Goal: Complete application form

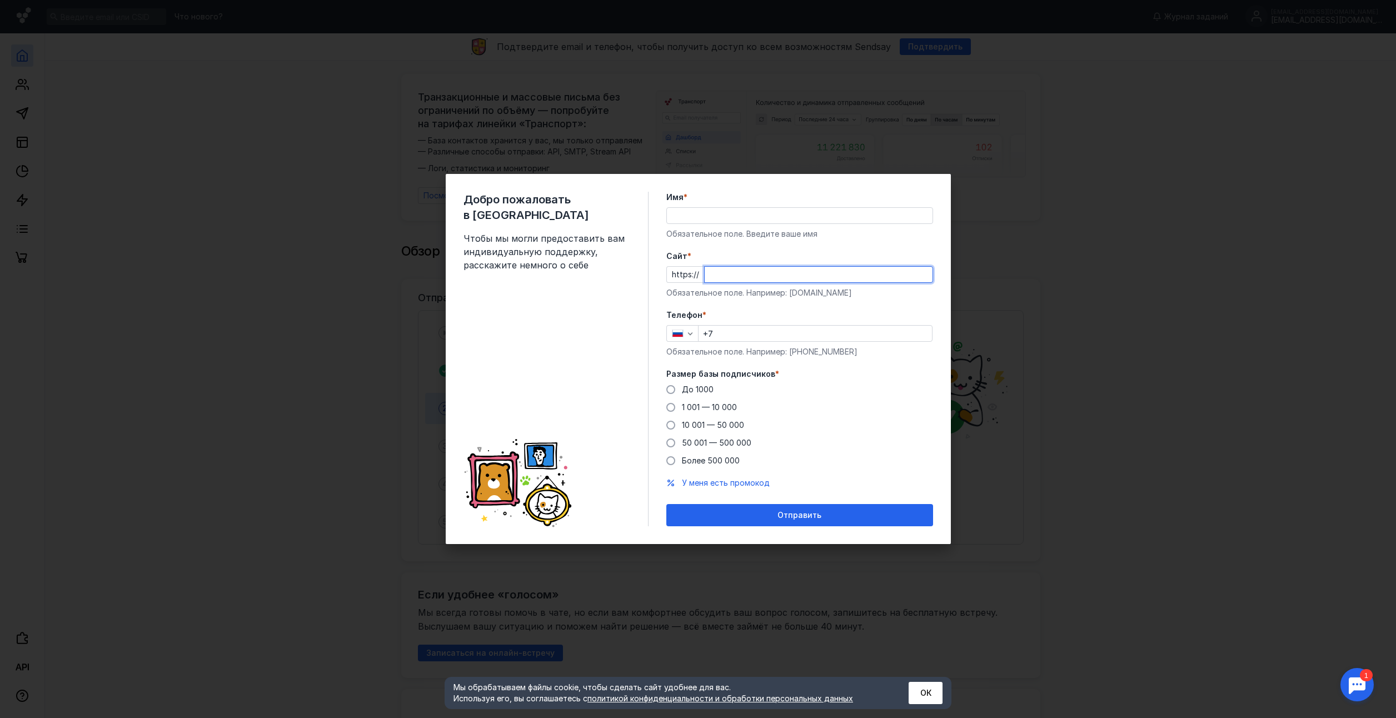
click at [764, 272] on input "Cайт *" at bounding box center [819, 275] width 228 height 16
click at [1175, 434] on div "Добро пожаловать в Sendsay Чтобы мы могли предоставить вам индивидуальную подде…" at bounding box center [698, 359] width 1396 height 718
click at [882, 547] on div "Добро пожаловать в Sendsay Чтобы мы могли предоставить вам индивидуальную подде…" at bounding box center [698, 359] width 1396 height 718
click at [825, 515] on div "Отправить" at bounding box center [799, 515] width 267 height 22
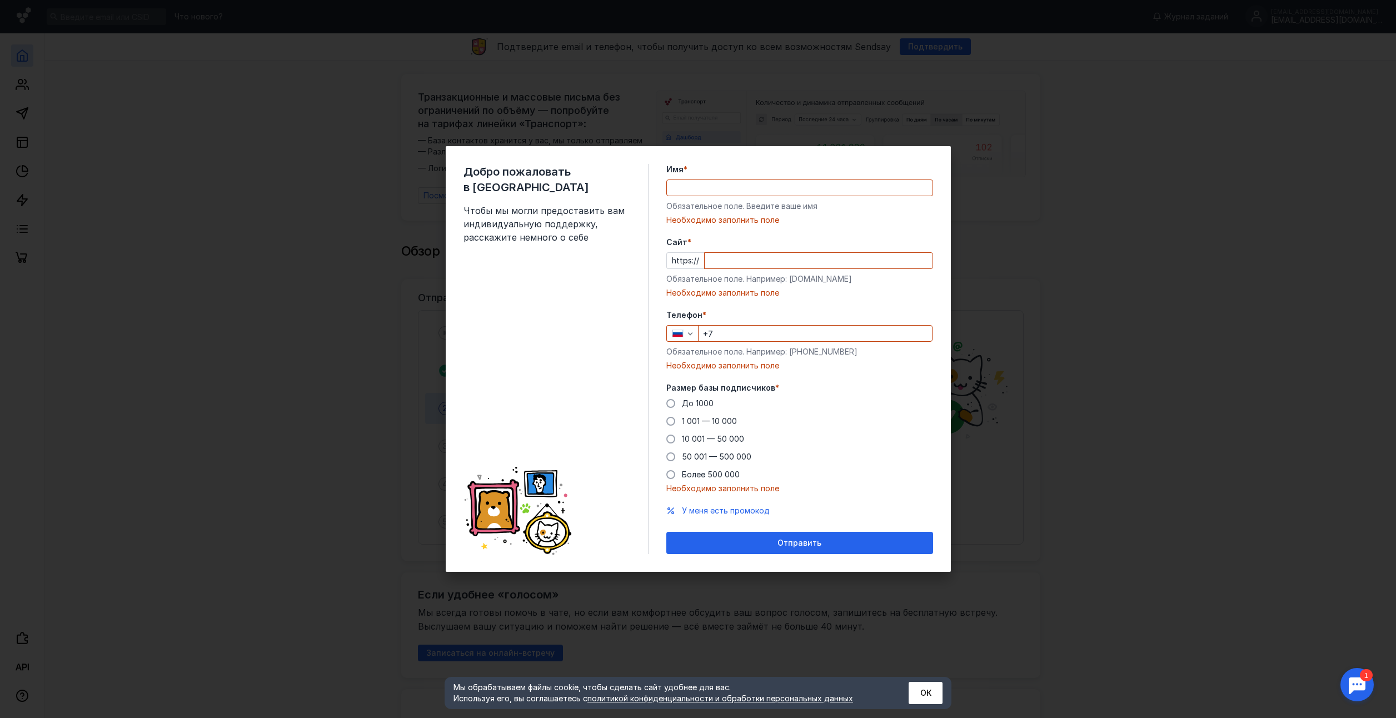
click at [985, 459] on div "Добро пожаловать в Sendsay Чтобы мы могли предоставить вам индивидуальную подде…" at bounding box center [698, 359] width 1396 height 718
click at [727, 189] on input "Имя *" at bounding box center [800, 188] width 266 height 16
type input "[PERSON_NAME]"
type input "[PHONE_NUMBER]"
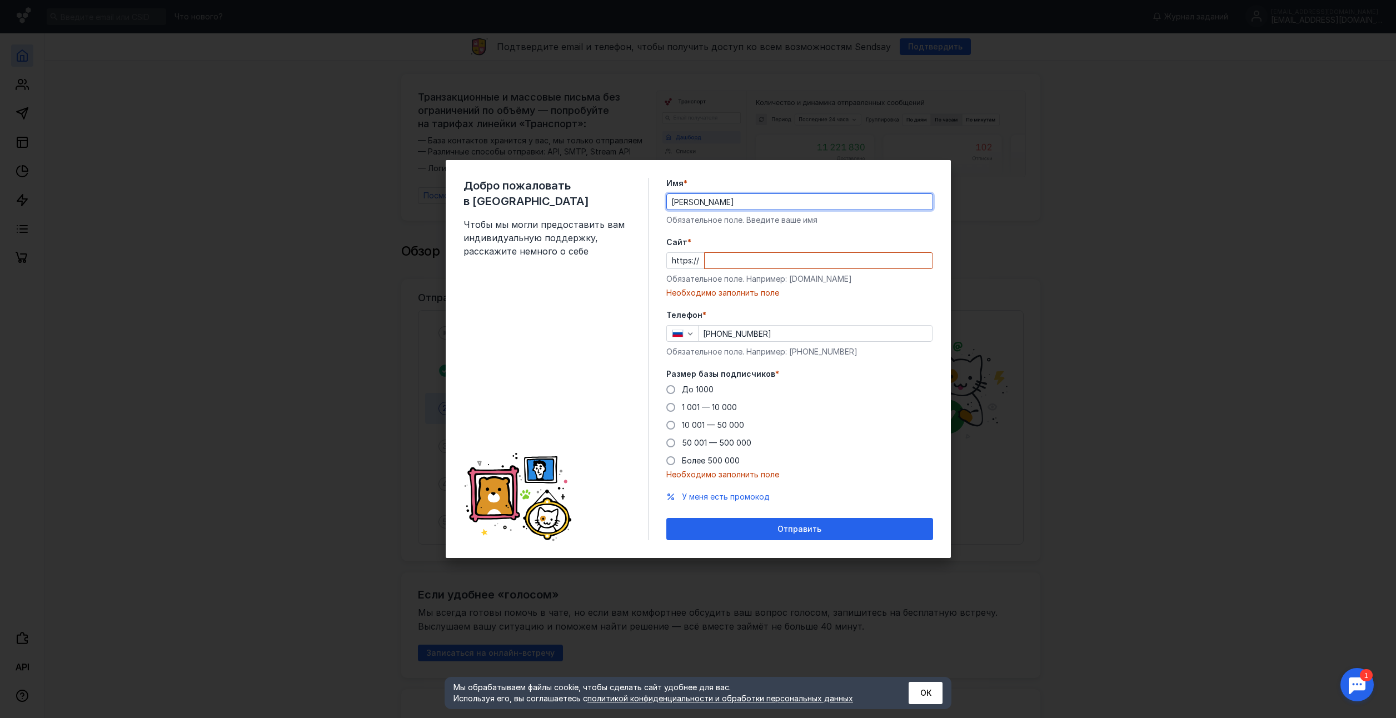
click at [725, 260] on input "Cайт *" at bounding box center [819, 261] width 228 height 16
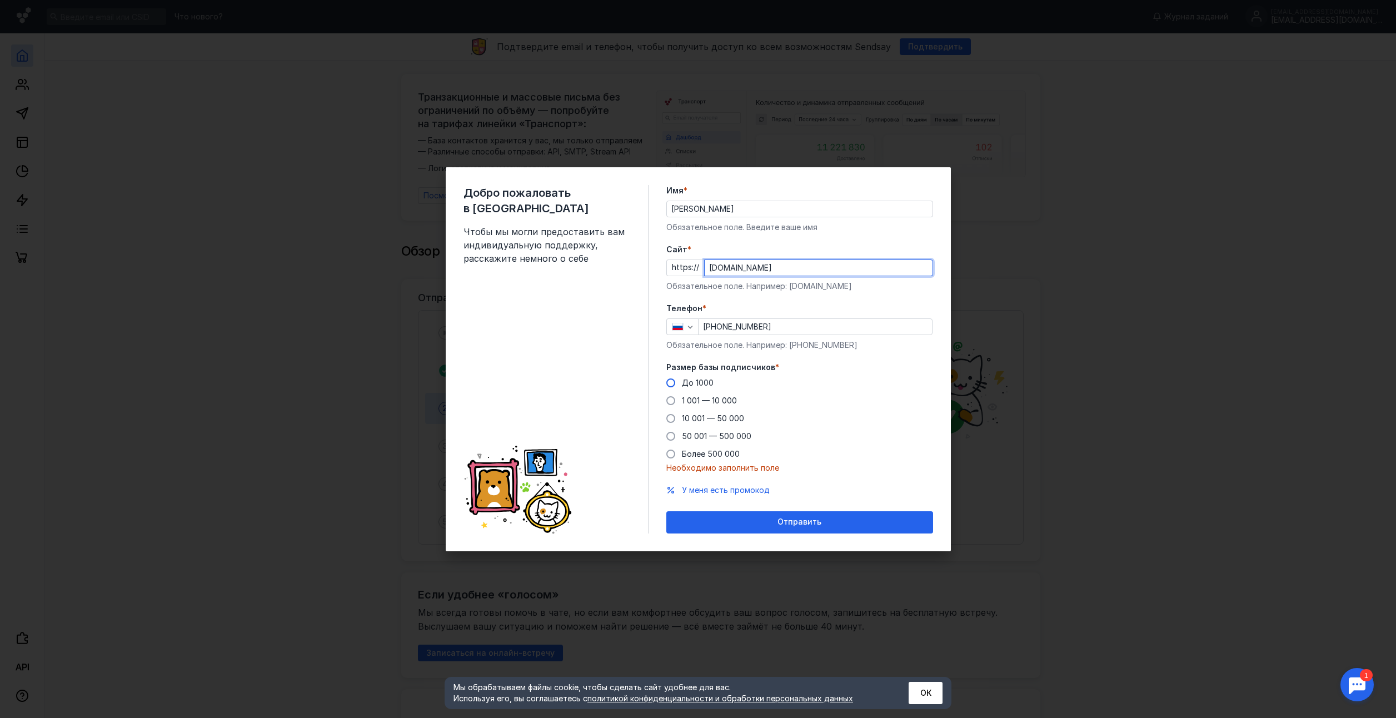
type input "[DOMAIN_NAME]"
click at [702, 381] on span "До 1000" at bounding box center [698, 382] width 32 height 9
click at [0, 0] on input "До 1000" at bounding box center [0, 0] width 0 height 0
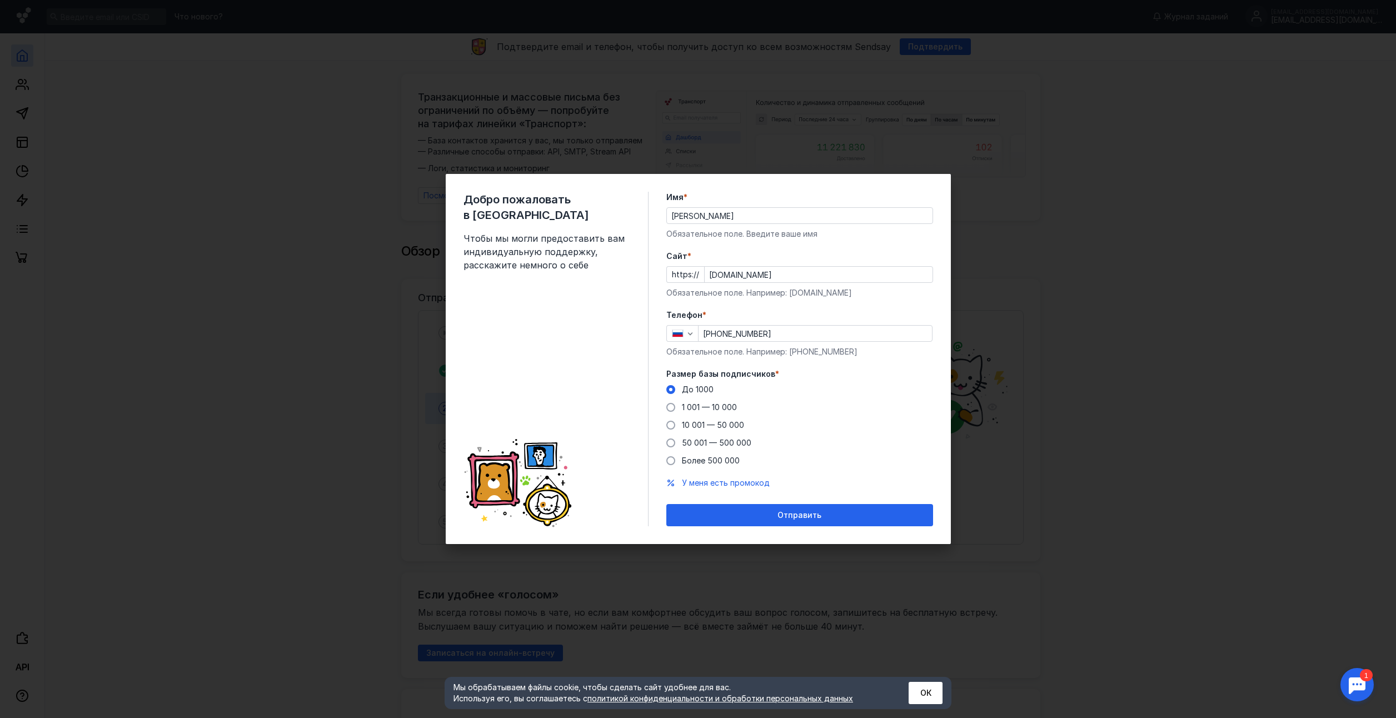
click at [781, 518] on span "Отправить" at bounding box center [800, 515] width 44 height 9
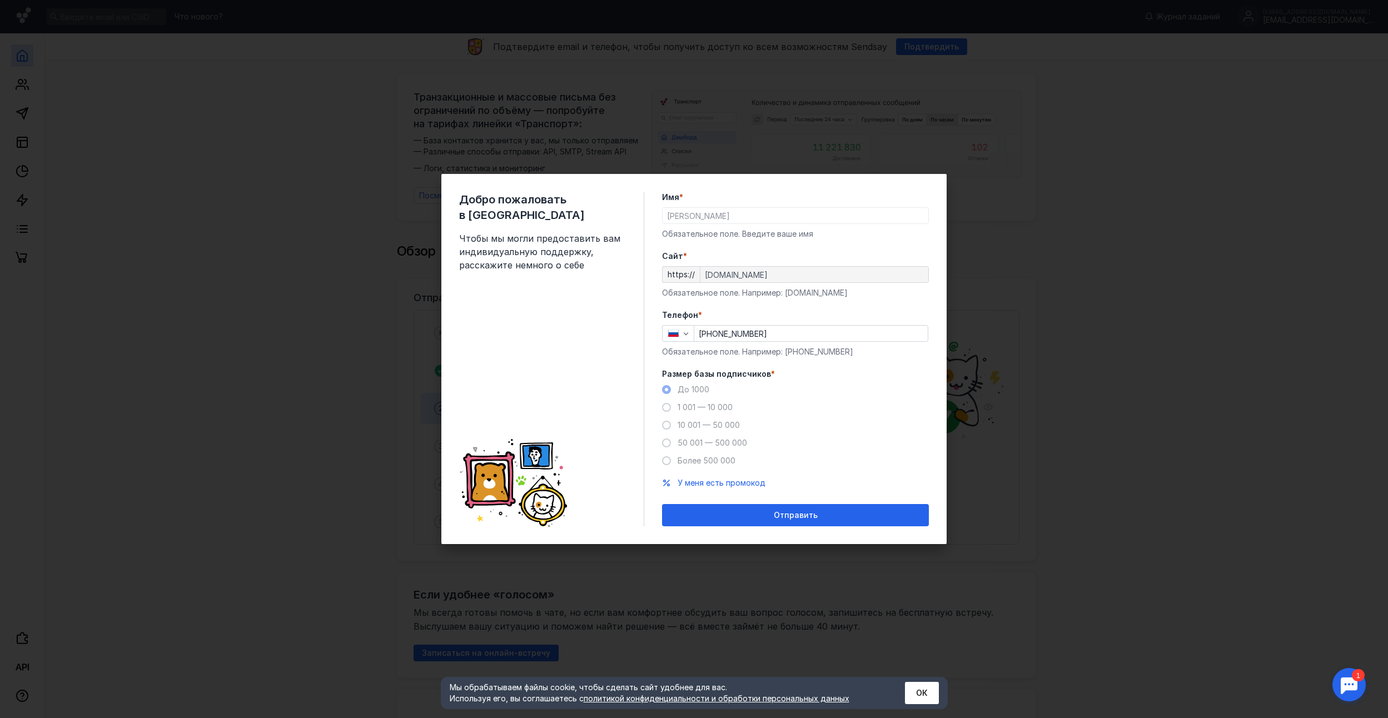
click at [741, 225] on div "Имя * [PERSON_NAME] Обязательное поле. Введите ваше имя" at bounding box center [795, 216] width 267 height 48
click at [803, 512] on span "Отправить" at bounding box center [796, 515] width 44 height 9
click at [925, 709] on div "Мы обрабатываем файлы cookie, чтобы сделать сайт удобнее для вас. Используя его…" at bounding box center [694, 693] width 507 height 32
click at [925, 699] on button "ОК" at bounding box center [922, 693] width 34 height 22
